Goal: Transaction & Acquisition: Obtain resource

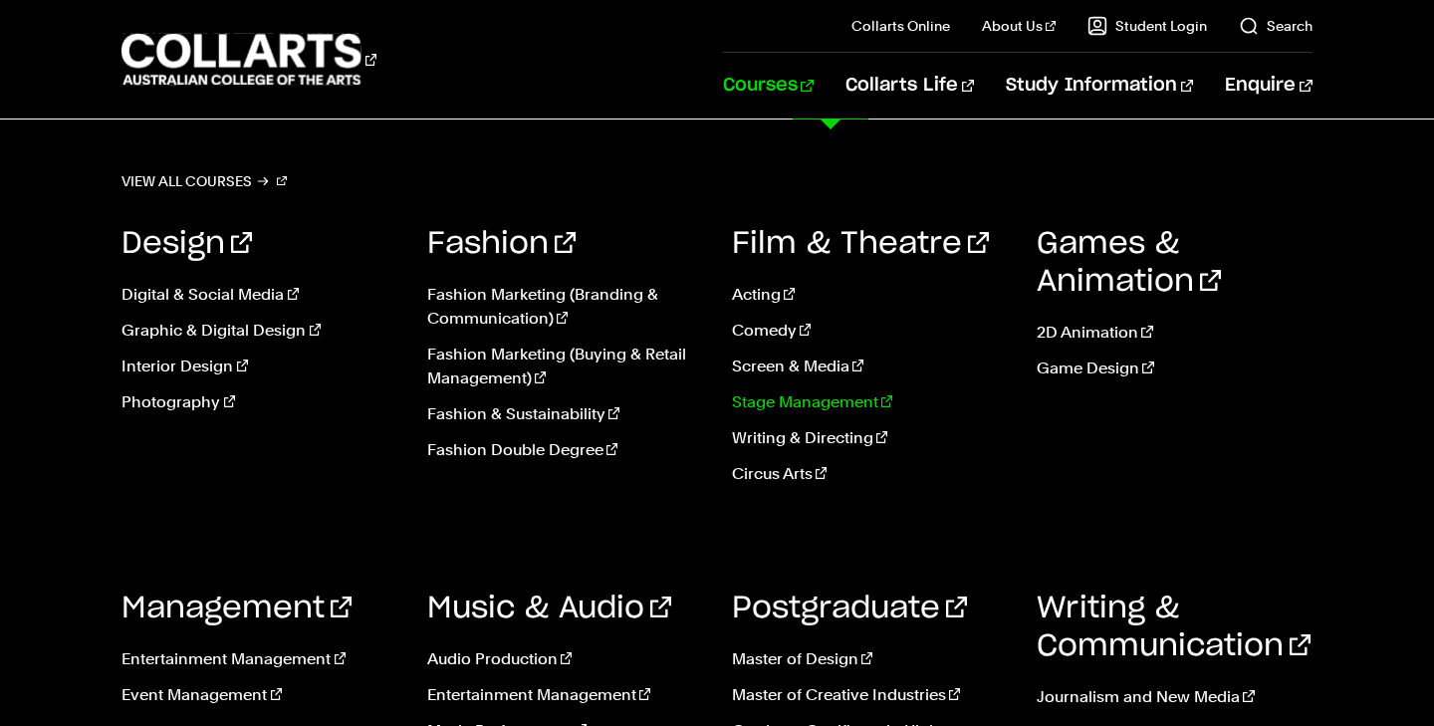
scroll to position [448, 0]
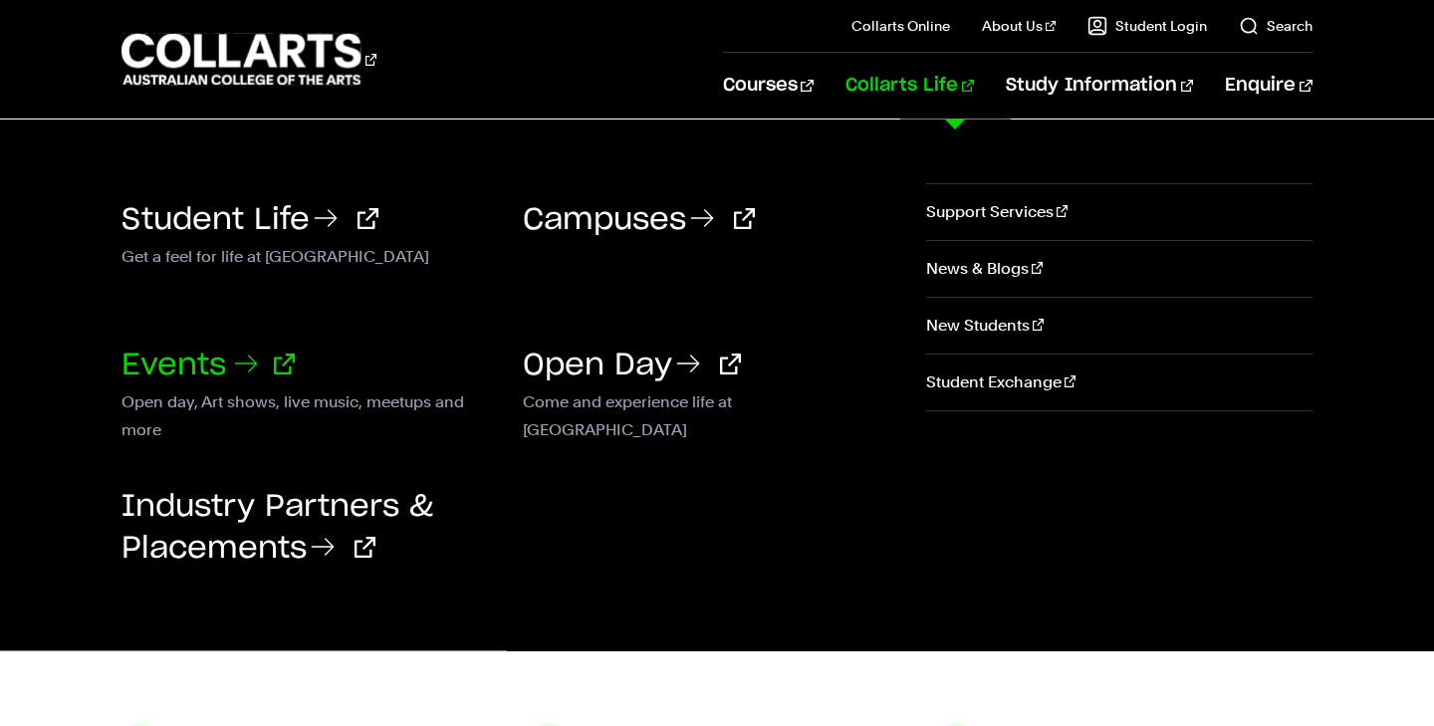
click at [183, 363] on link "Events" at bounding box center [207, 365] width 173 height 30
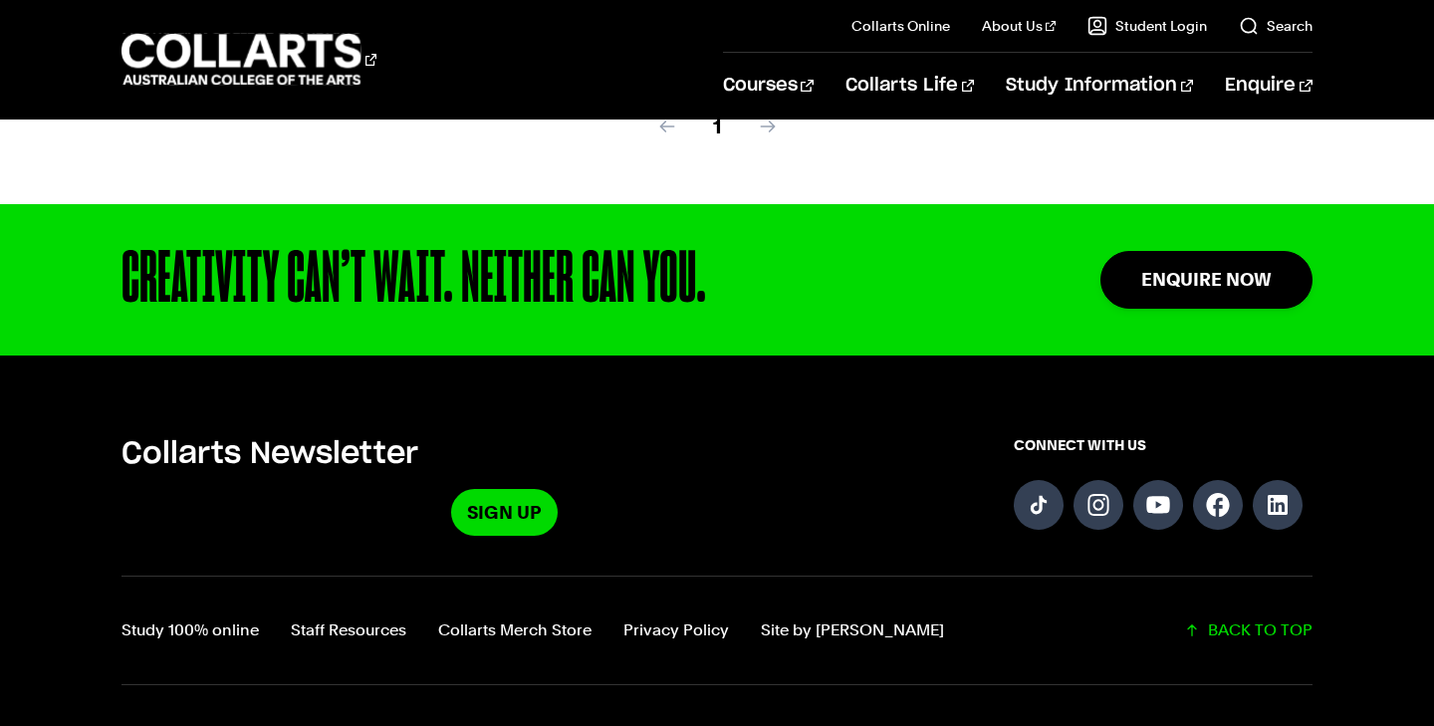
scroll to position [1464, 0]
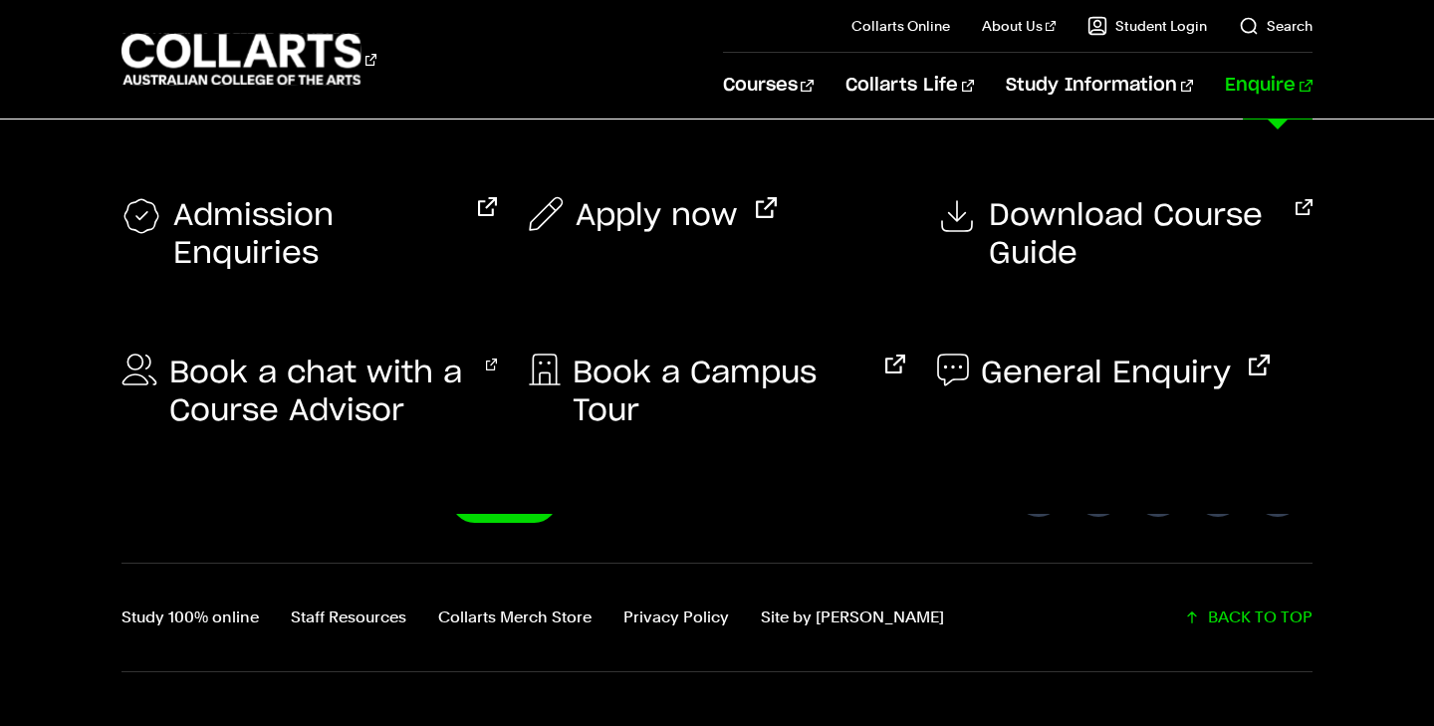
click at [1275, 93] on link "Enquire" at bounding box center [1268, 86] width 87 height 66
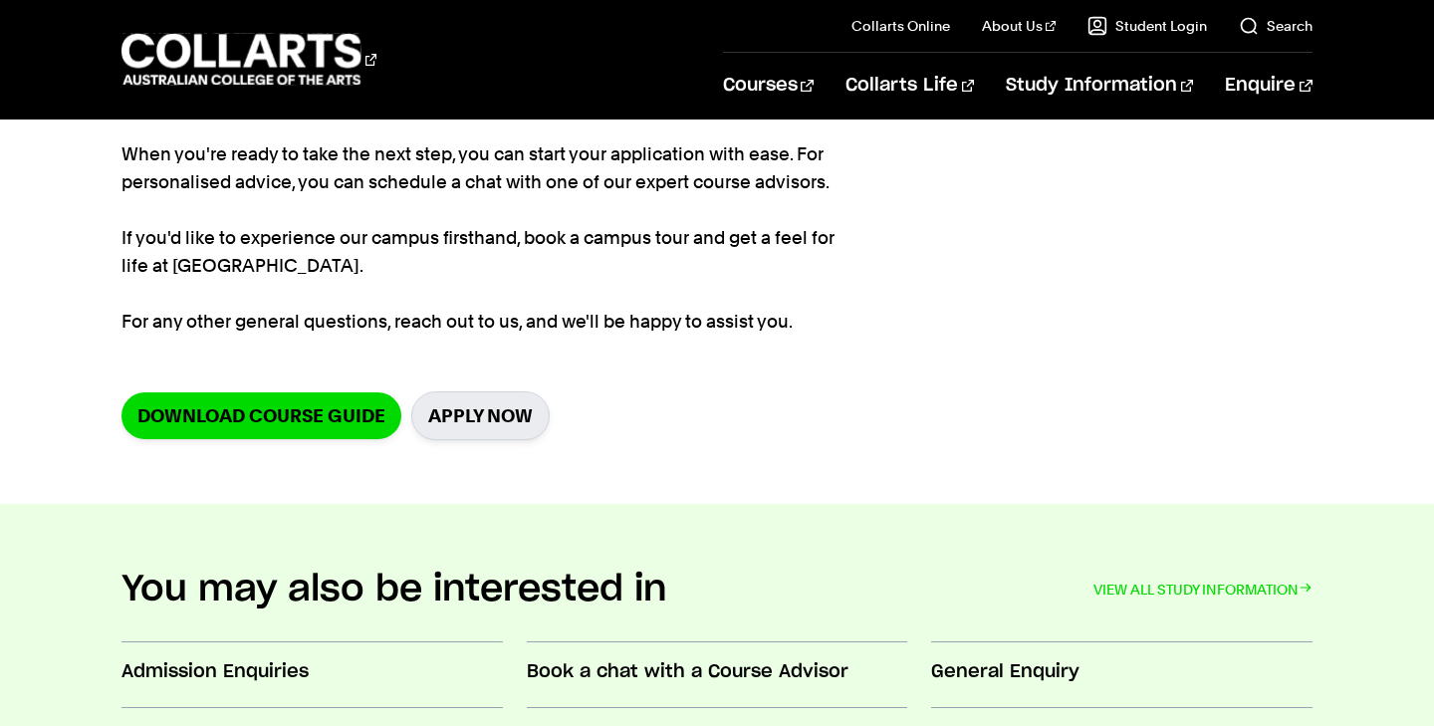
scroll to position [361, 0]
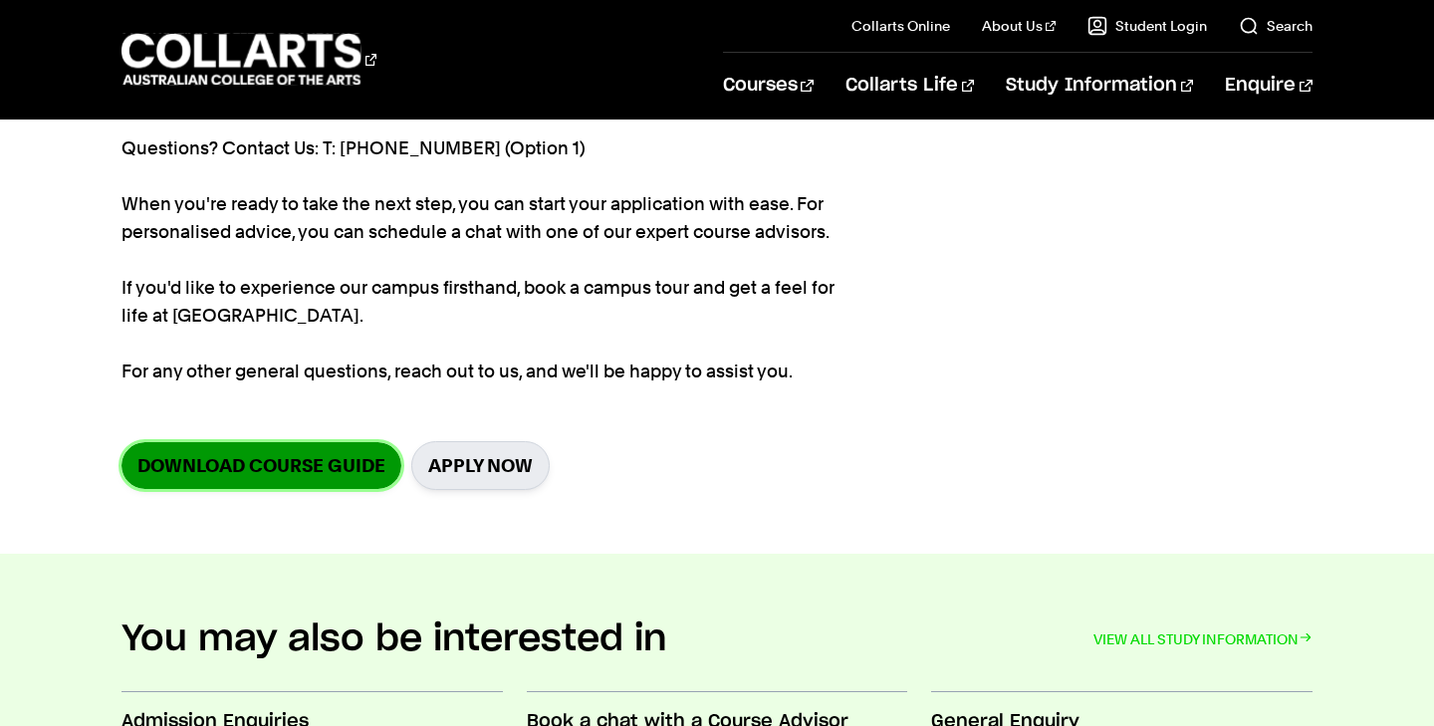
click at [303, 453] on link "Download Course Guide" at bounding box center [261, 465] width 280 height 47
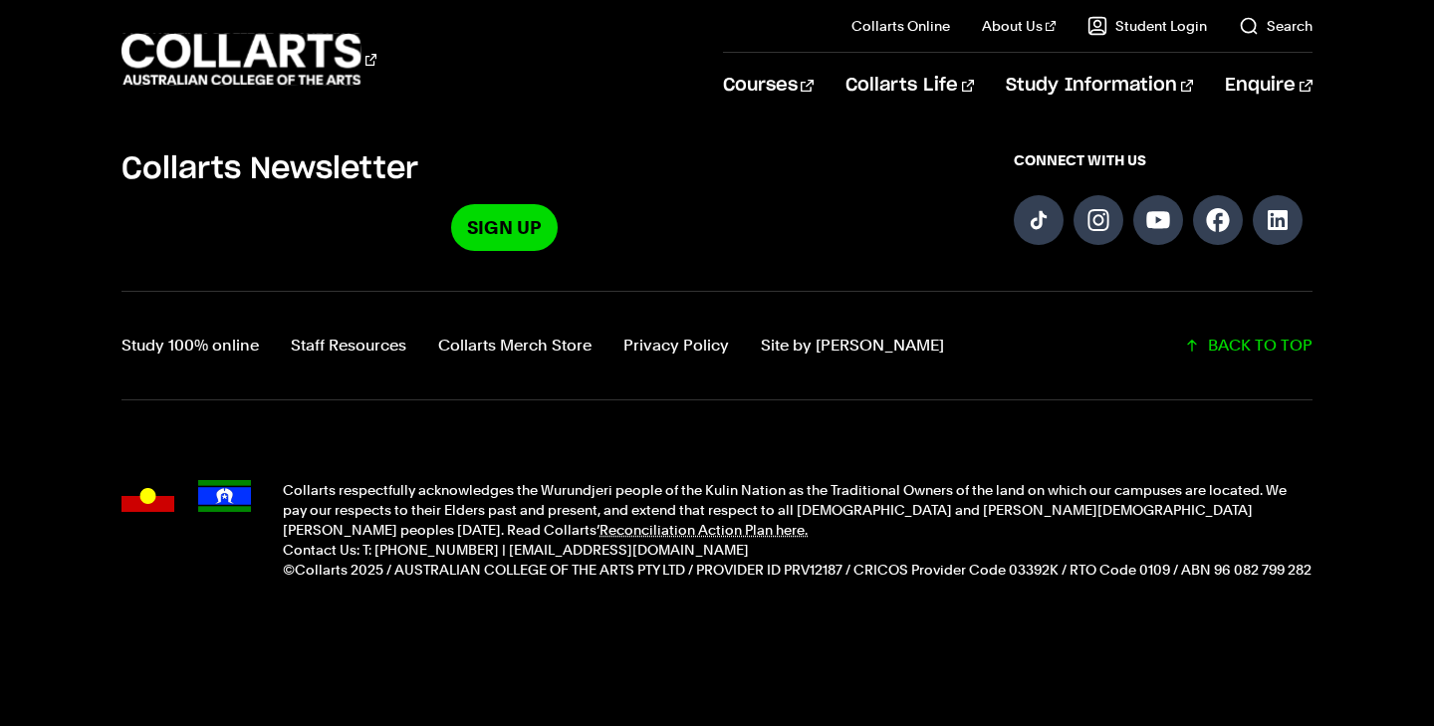
scroll to position [2031, 0]
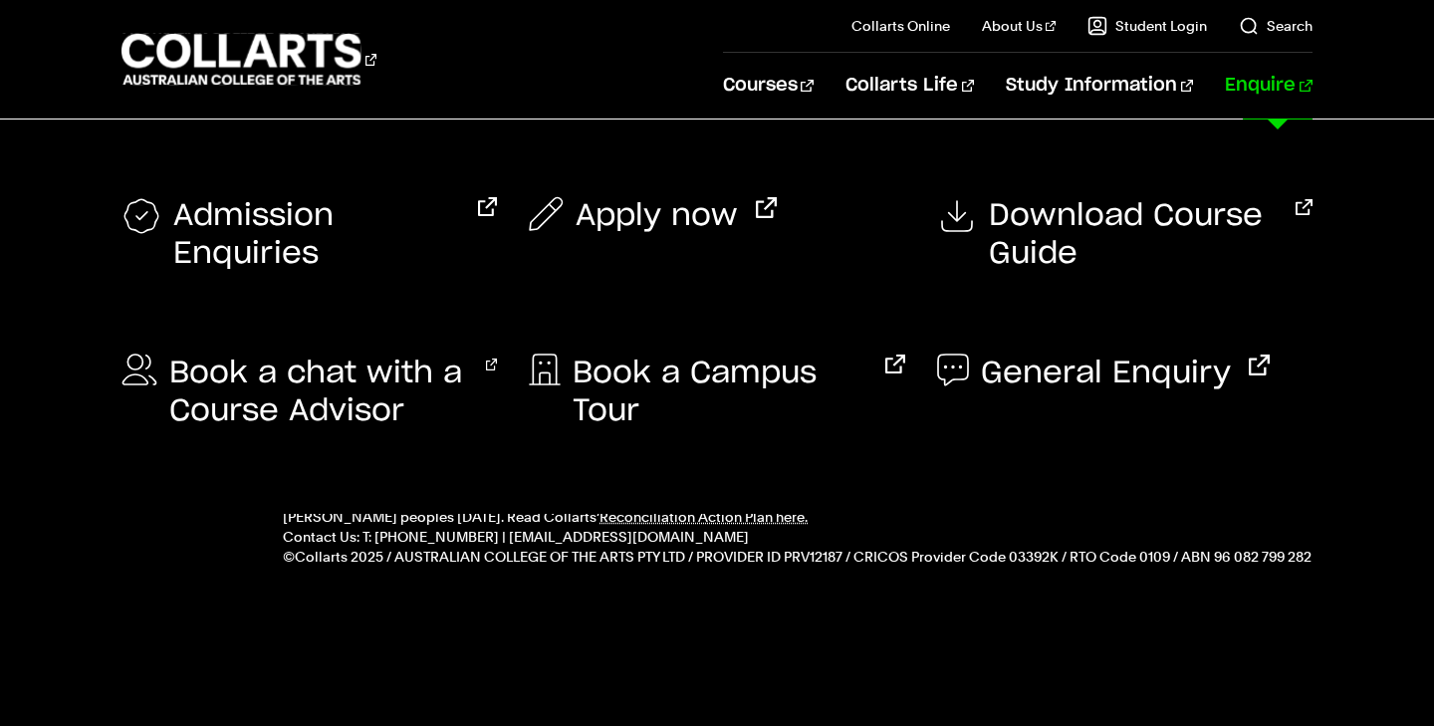
click at [1289, 85] on link "Enquire" at bounding box center [1268, 86] width 87 height 66
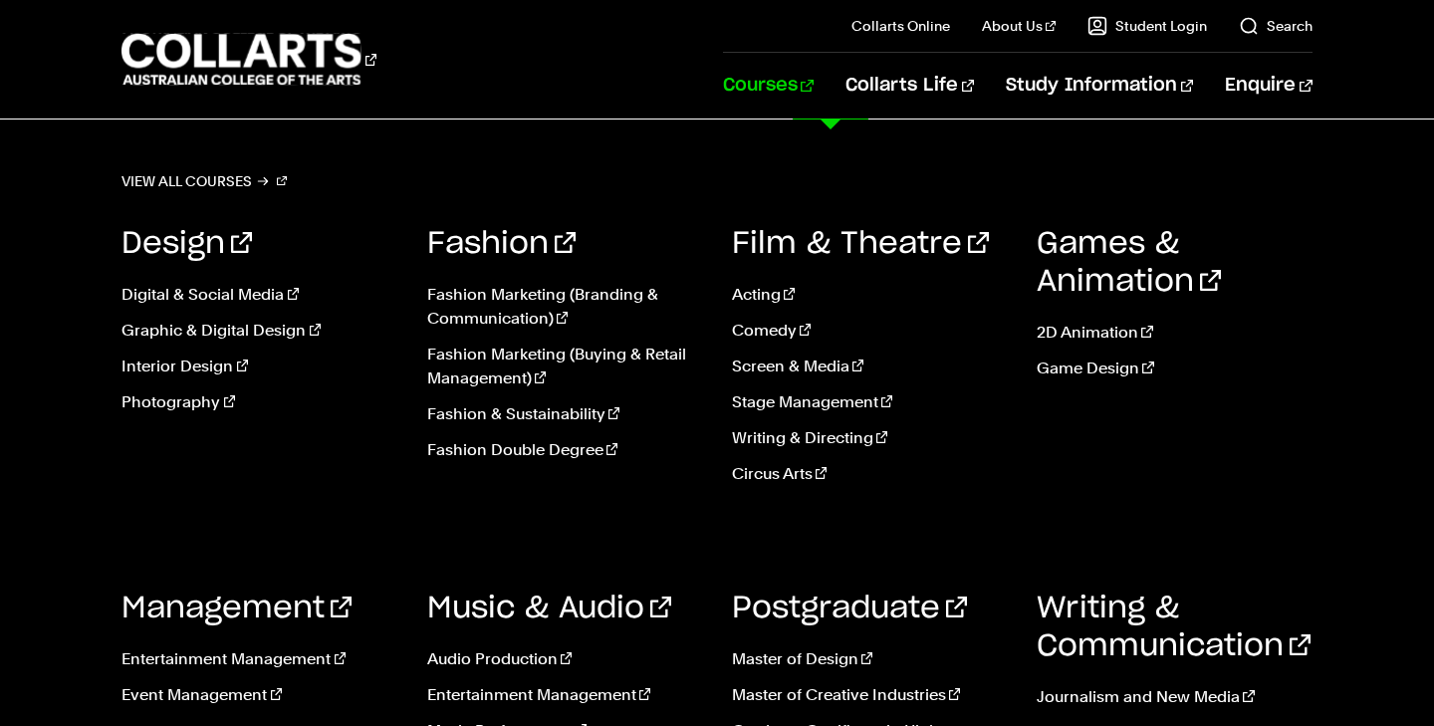
scroll to position [122, 0]
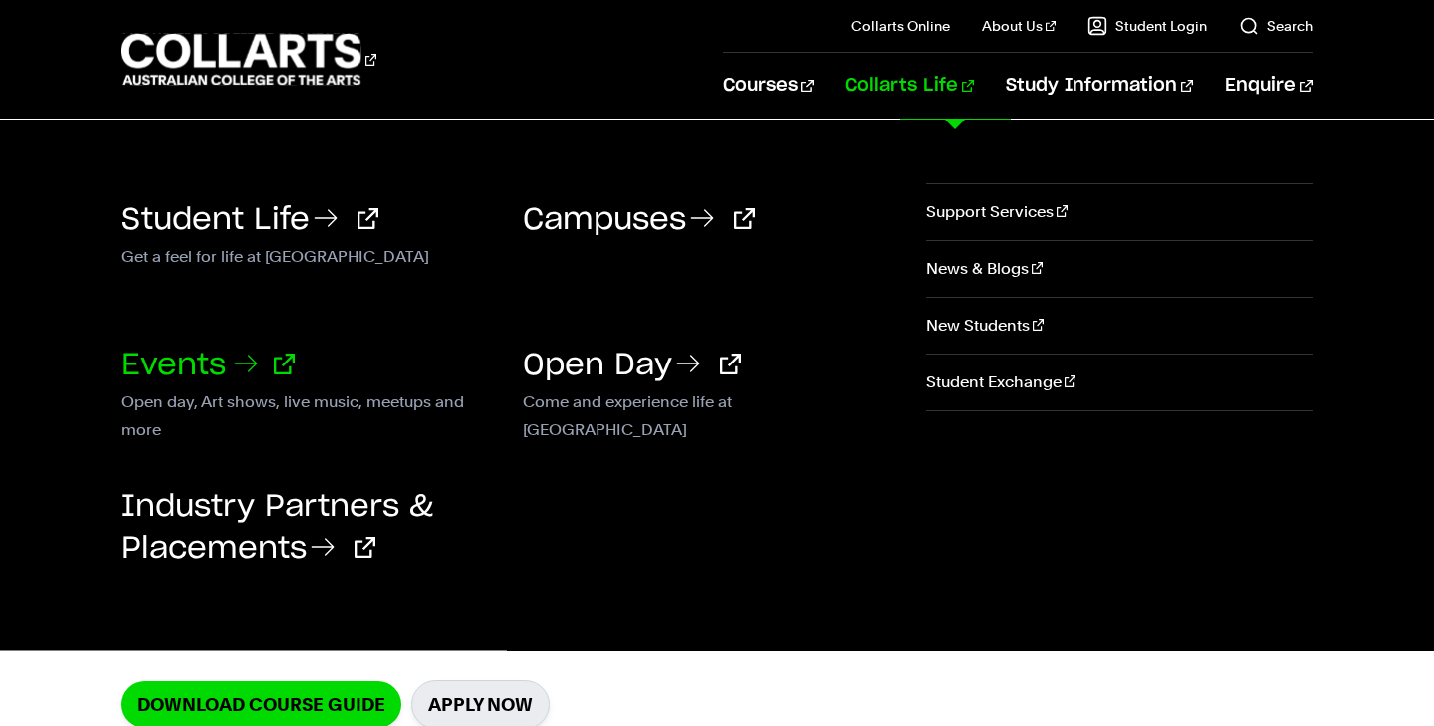
click at [188, 353] on link "Events" at bounding box center [207, 365] width 173 height 30
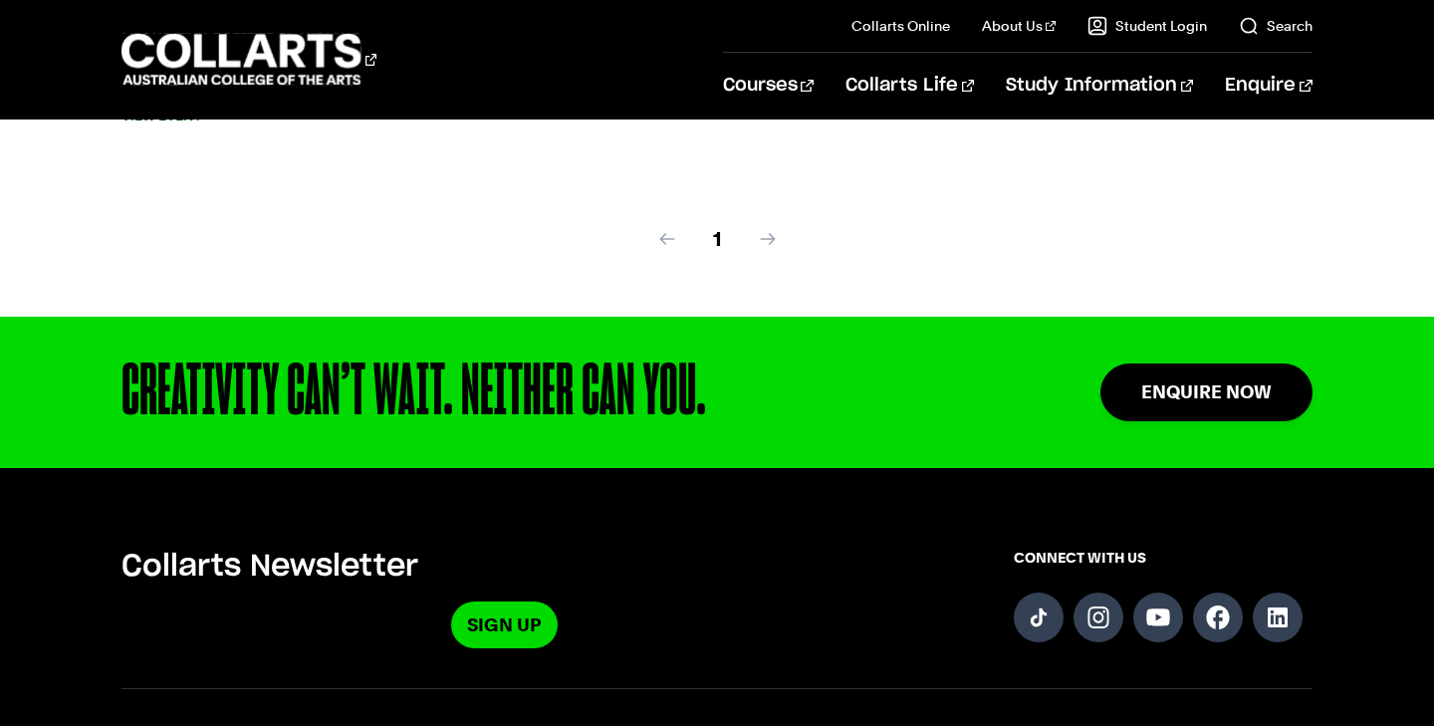
scroll to position [1240, 0]
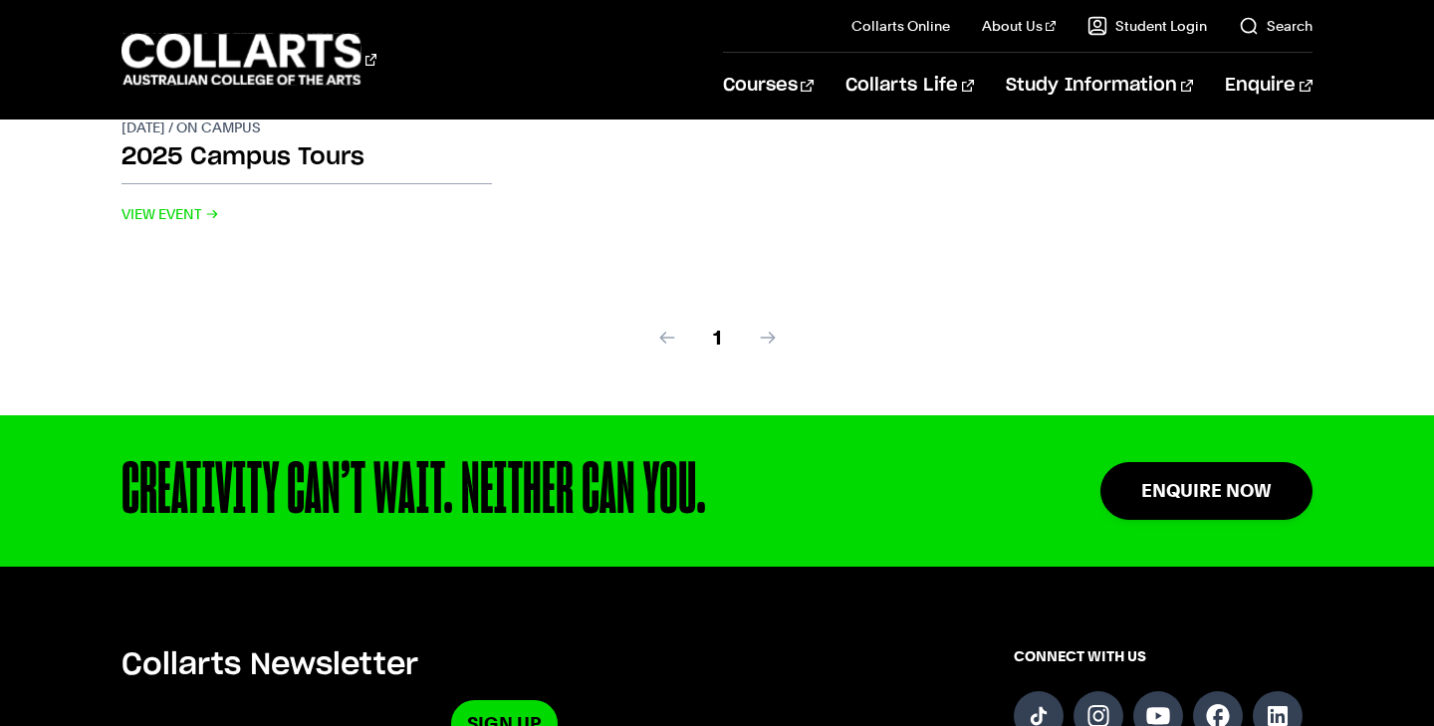
click at [776, 337] on span at bounding box center [768, 338] width 20 height 20
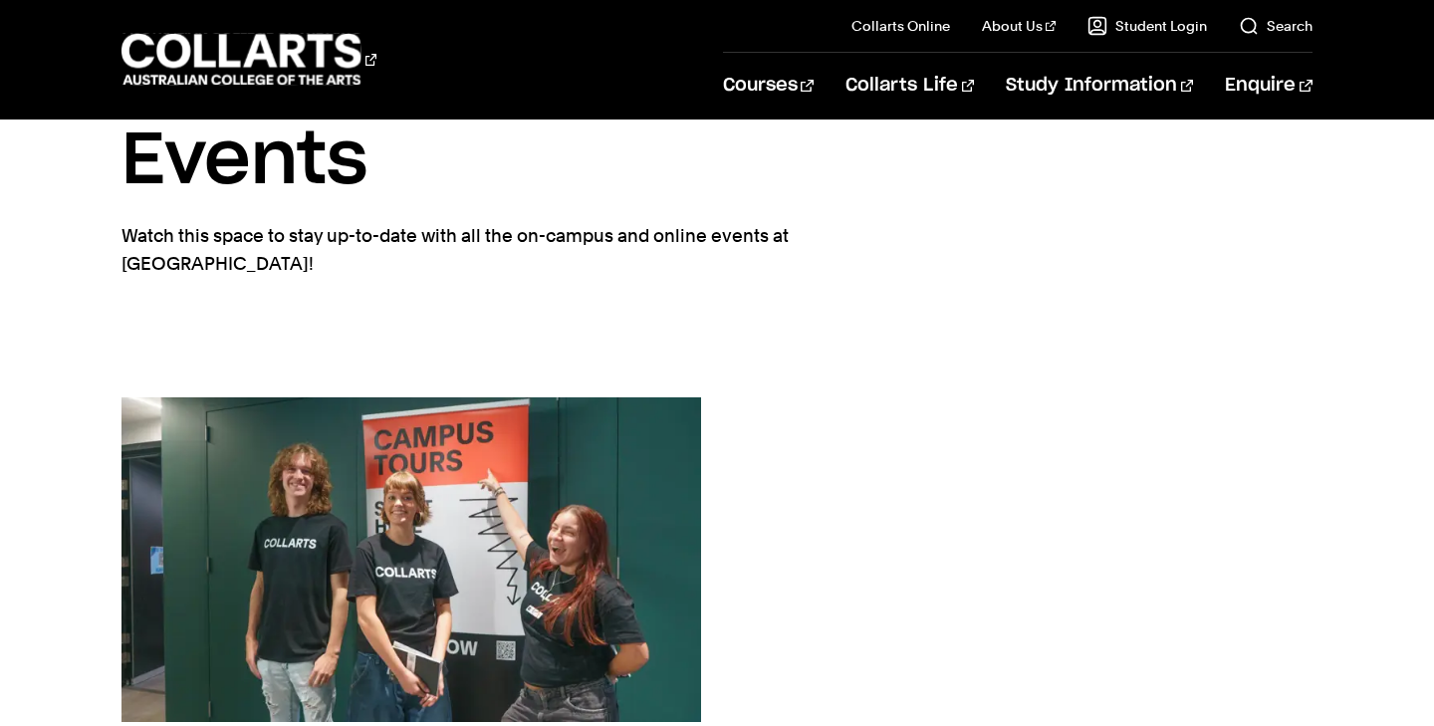
scroll to position [0, 0]
